Goal: Use online tool/utility: Utilize a website feature to perform a specific function

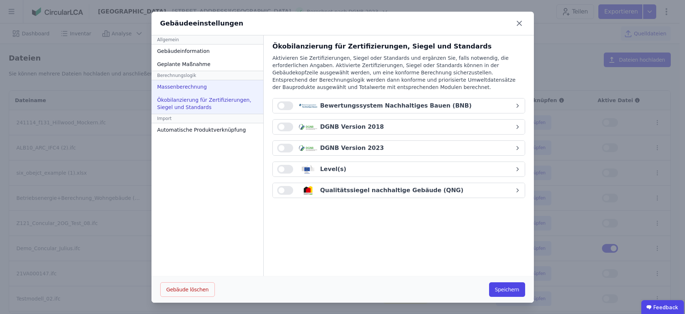
click at [206, 85] on div "Massenberechnung" at bounding box center [208, 86] width 112 height 13
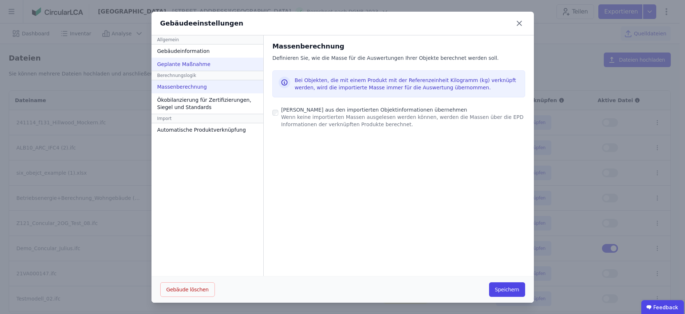
click at [193, 62] on div "Geplante Maßnahme" at bounding box center [208, 64] width 112 height 13
select select "*"
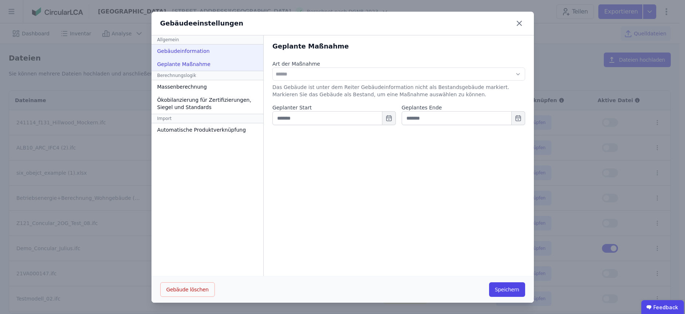
click at [197, 54] on div "Gebäudeinformation" at bounding box center [208, 50] width 112 height 13
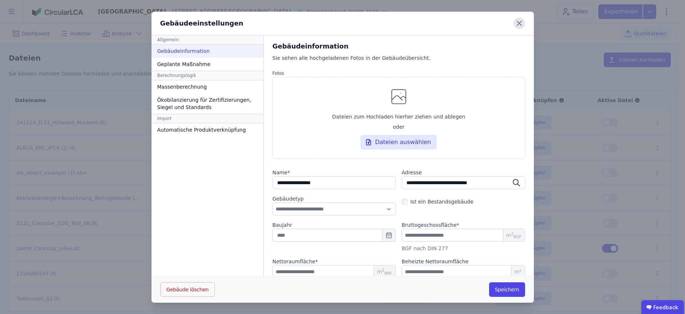
click at [519, 23] on icon at bounding box center [520, 23] width 12 height 12
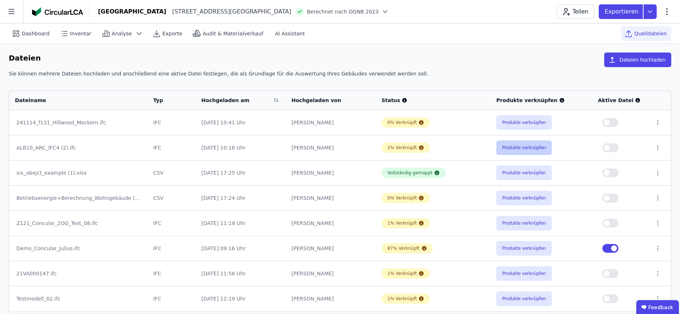
click at [505, 144] on button "Produkte verknüpfen" at bounding box center [523, 147] width 55 height 15
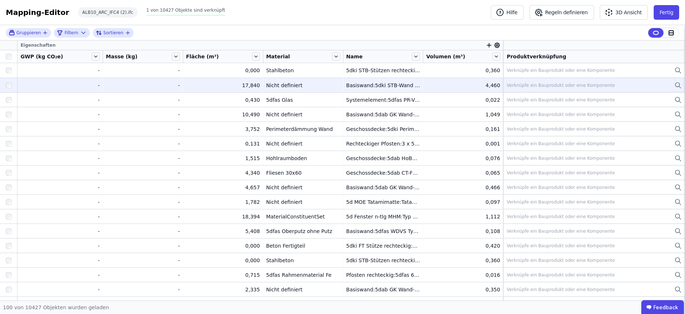
click at [519, 87] on div "Verknüpfe ein Bauprodukt oder eine Komponente" at bounding box center [561, 85] width 108 height 6
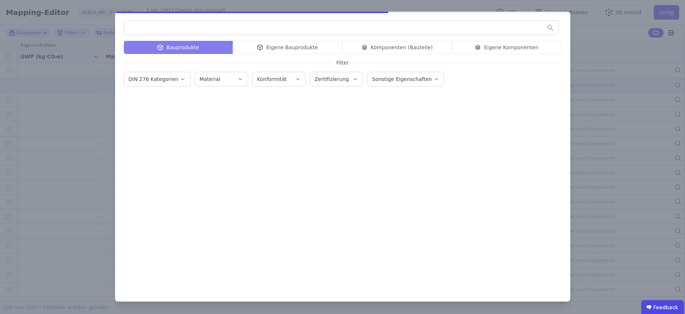
click at [662, 9] on div "Bauprodukte Eigene Bauprodukte Komponenten (Bauteile) Eigene Komponenten Filter…" at bounding box center [342, 157] width 685 height 314
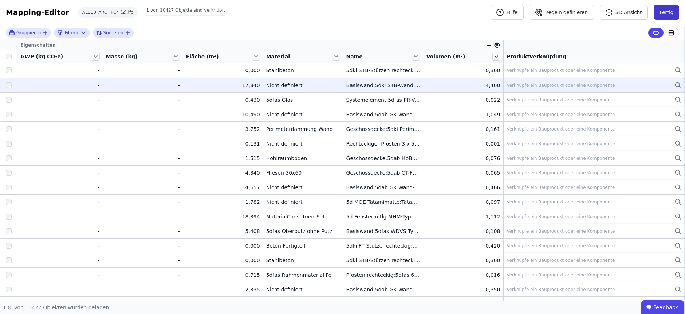
click at [664, 13] on button "Fertig" at bounding box center [667, 12] width 26 height 15
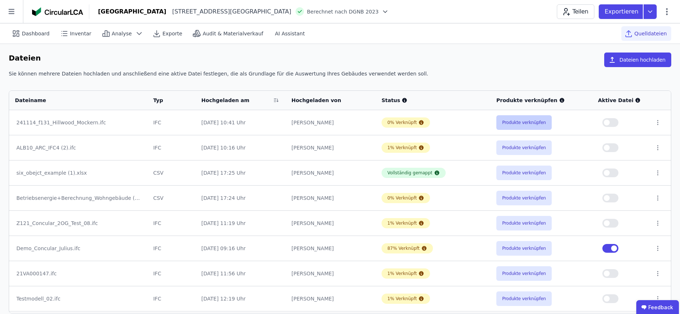
click at [538, 125] on button "Produkte verknüpfen" at bounding box center [523, 122] width 55 height 15
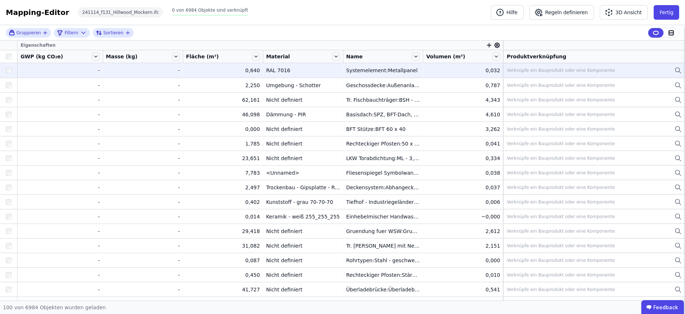
click at [568, 76] on td "Verknüpfe ein Bauprodukt oder eine Komponente Verknüpfe ein Bauprodukt oder ein…" at bounding box center [595, 70] width 182 height 15
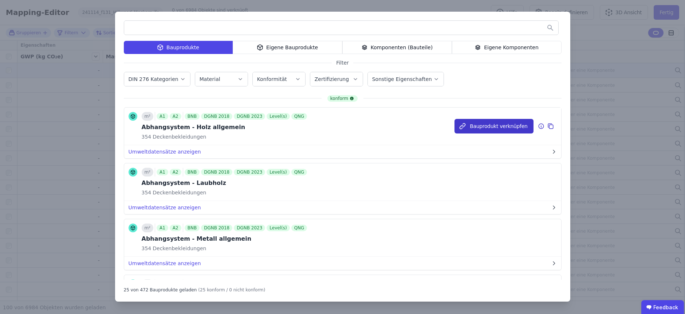
click at [465, 124] on button "Bauprodukt verknüpfen" at bounding box center [494, 126] width 79 height 15
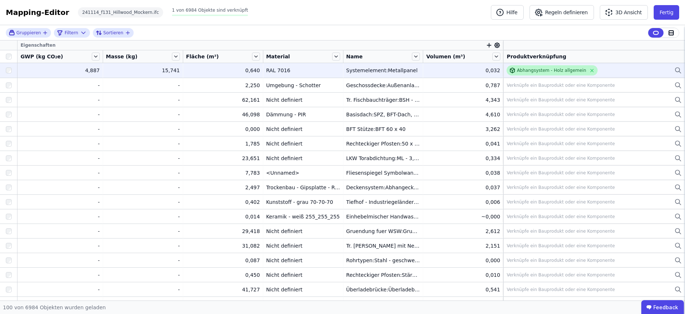
click at [510, 68] on div at bounding box center [513, 70] width 7 height 6
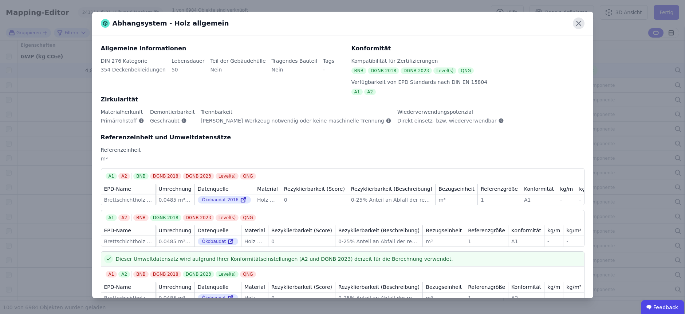
click at [579, 20] on icon at bounding box center [579, 23] width 12 height 12
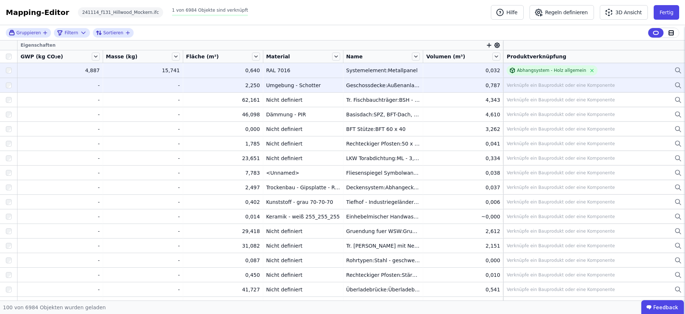
click at [554, 85] on div "Verknüpfe ein Bauprodukt oder eine Komponente" at bounding box center [561, 85] width 108 height 6
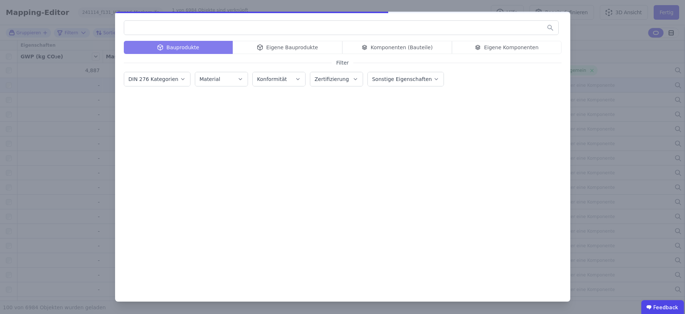
click at [390, 48] on div "Bauprodukte Eigene Bauprodukte Komponenten (Bauteile) Eigene Komponenten" at bounding box center [343, 47] width 438 height 13
click at [391, 48] on div "Bauprodukte Eigene Bauprodukte Komponenten (Bauteile) Eigene Komponenten" at bounding box center [343, 47] width 438 height 13
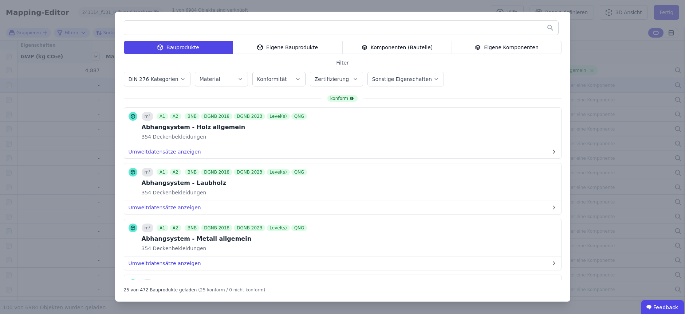
click at [390, 48] on div "Komponenten (Bauteile)" at bounding box center [398, 47] width 110 height 13
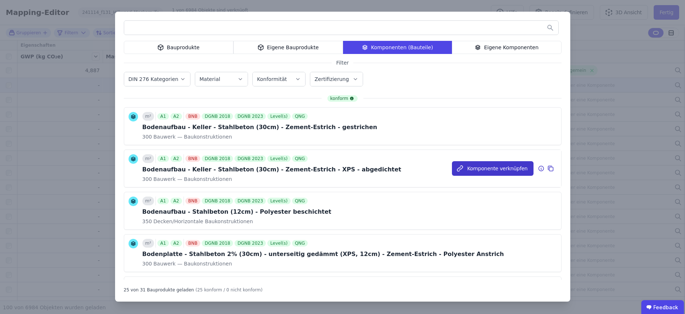
click at [506, 170] on button "Komponente verknüpfen" at bounding box center [493, 168] width 82 height 15
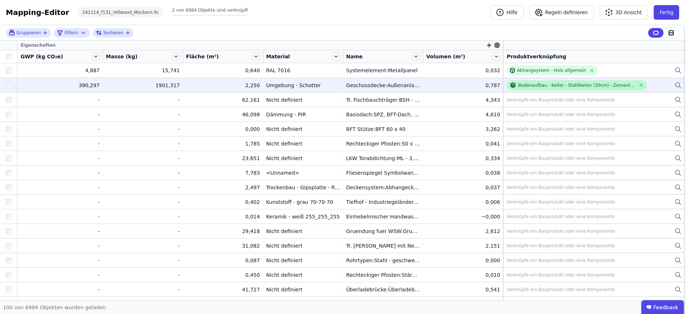
click at [527, 82] on div "Bodenaufbau - Keller - Stahlbeton (30cm) - Zement-Estrich - XPS - abgedichtet" at bounding box center [576, 85] width 117 height 6
